Goal: Check status: Check status

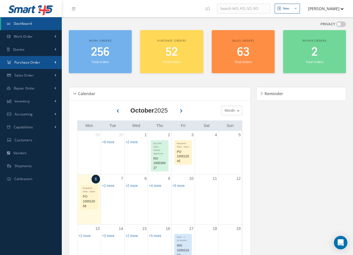
click at [30, 60] on span "Purchase Order" at bounding box center [27, 62] width 26 height 5
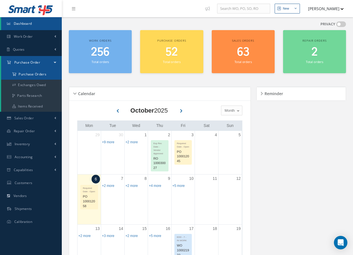
click at [29, 73] on a=1&status_id=2&status_id=3&status_id=5&collapsedFilters"] "Purchase Orders" at bounding box center [31, 74] width 61 height 11
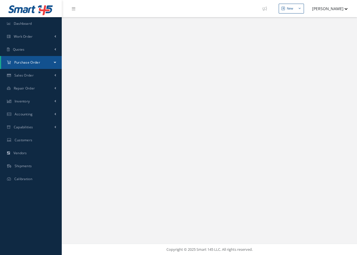
select select "25"
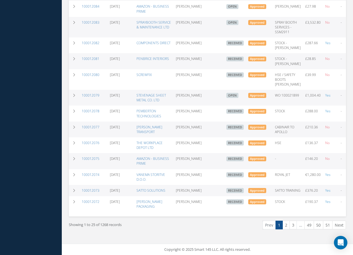
scroll to position [336, 0]
click at [286, 225] on link "2" at bounding box center [286, 224] width 7 height 9
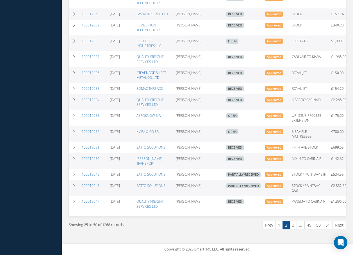
scroll to position [294, 0]
click at [293, 224] on link "3" at bounding box center [293, 224] width 7 height 9
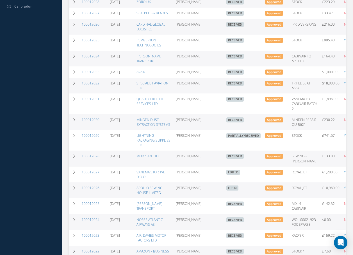
scroll to position [225, 0]
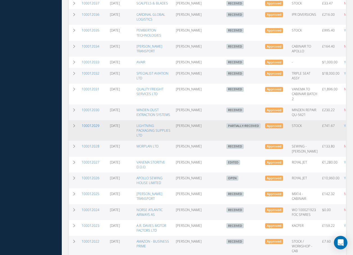
click at [93, 128] on link "100012029" at bounding box center [91, 125] width 18 height 5
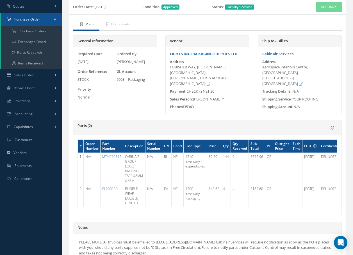
scroll to position [56, 0]
